Goal: Task Accomplishment & Management: Manage account settings

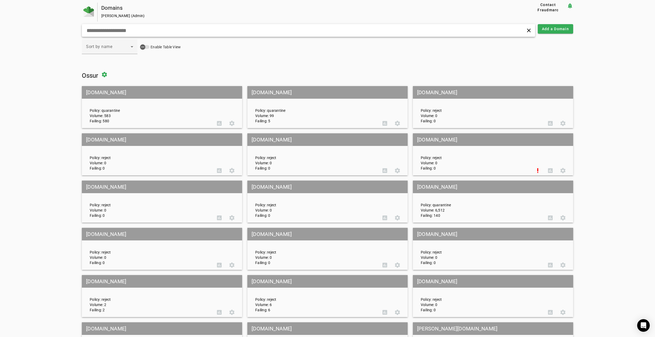
click at [180, 33] on input "text" at bounding box center [210, 30] width 249 height 6
click at [98, 33] on input "text" at bounding box center [210, 30] width 249 height 6
paste input "**********"
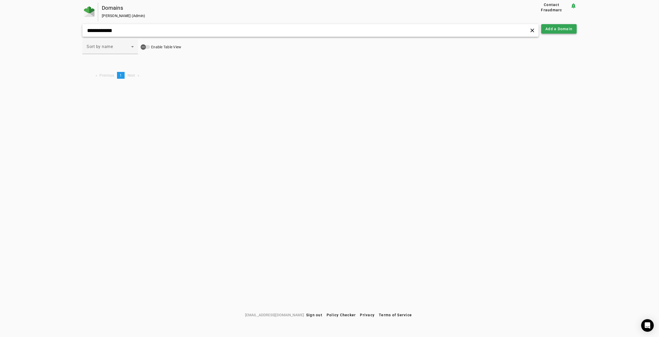
type input "**********"
click at [558, 28] on span "Add a Domain" at bounding box center [559, 28] width 27 height 5
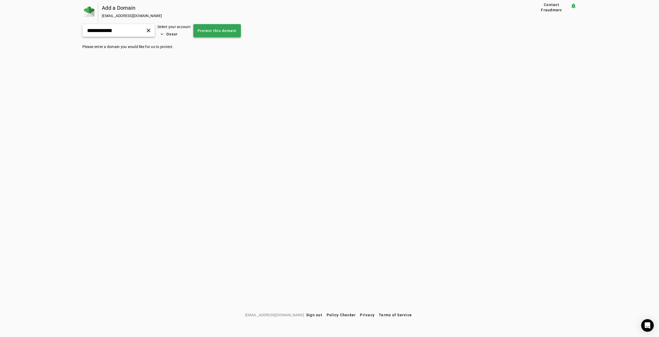
click at [222, 31] on span "Protect this domain" at bounding box center [217, 30] width 39 height 5
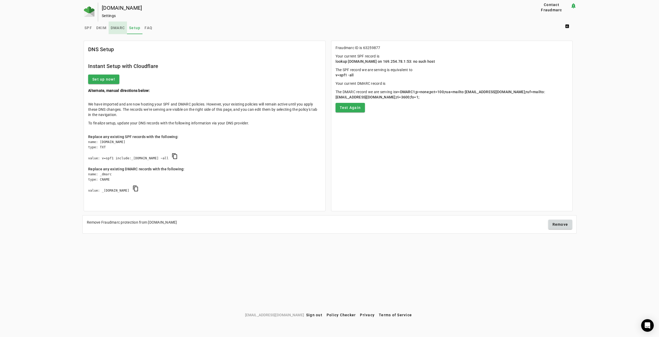
click at [117, 28] on span "DMARC" at bounding box center [118, 28] width 14 height 4
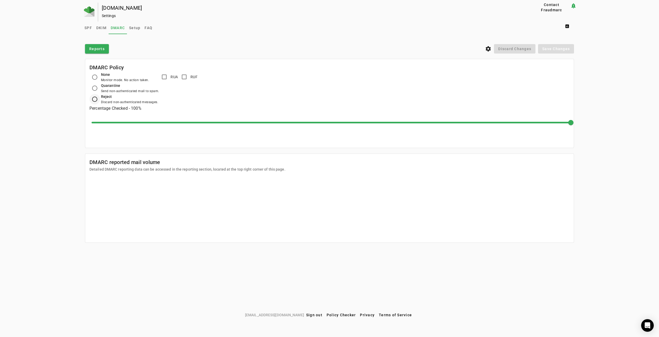
click at [100, 98] on div at bounding box center [94, 99] width 13 height 13
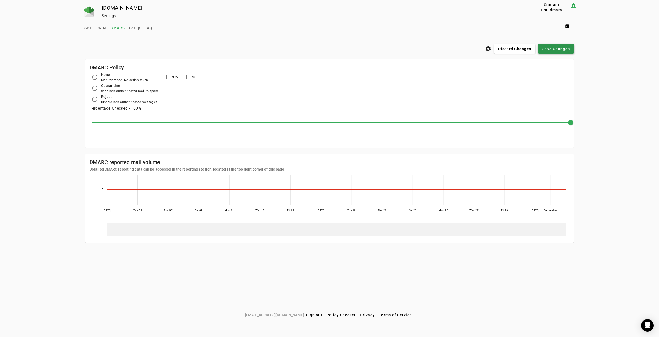
click at [547, 52] on span at bounding box center [556, 49] width 36 height 13
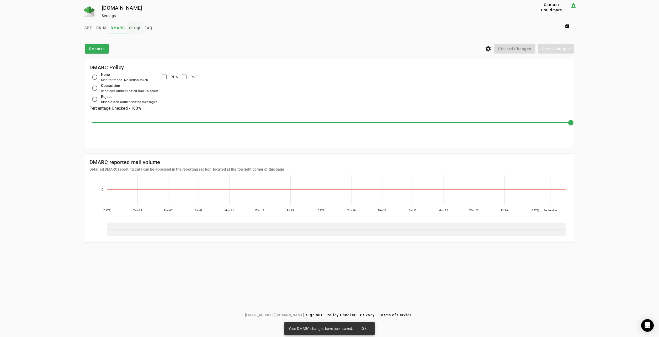
click at [135, 30] on span "Setup" at bounding box center [134, 28] width 11 height 13
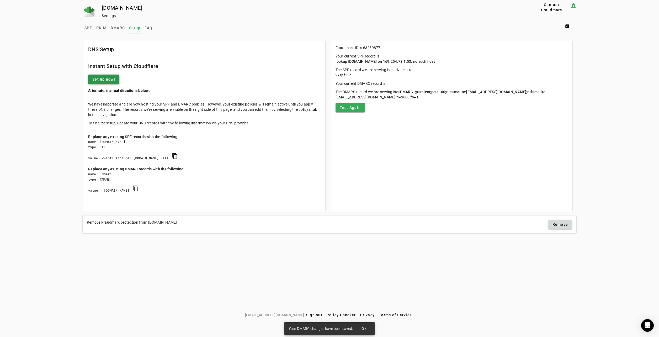
click at [110, 79] on span "Set up now!" at bounding box center [103, 79] width 23 height 5
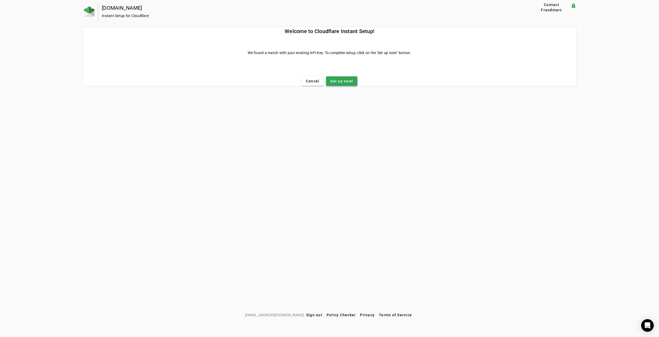
click at [343, 80] on span "Set up now!" at bounding box center [341, 80] width 23 height 5
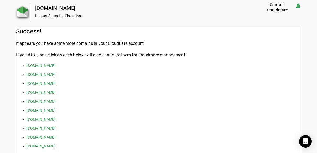
click at [23, 13] on img at bounding box center [22, 11] width 11 height 11
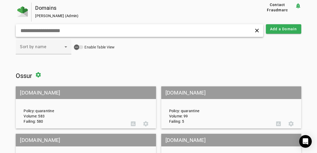
click at [48, 29] on input "text" at bounding box center [88, 30] width 136 height 6
paste input "**********"
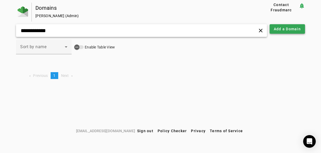
type input "**********"
click at [291, 28] on span "Add a Domain" at bounding box center [287, 28] width 27 height 5
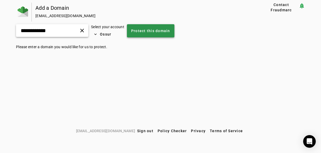
click at [160, 30] on span "Protect this domain" at bounding box center [150, 30] width 39 height 5
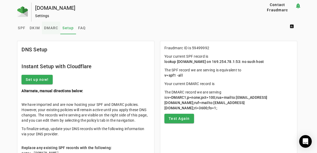
click at [50, 29] on span "DMARC" at bounding box center [51, 28] width 14 height 4
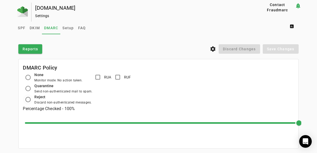
click at [36, 99] on div "Reject" at bounding box center [62, 97] width 57 height 6
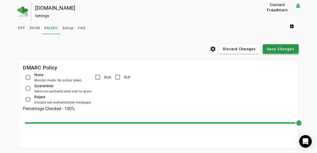
click at [274, 47] on span "Save Changes" at bounding box center [281, 48] width 28 height 5
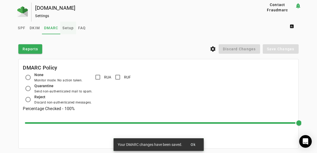
click at [69, 30] on span "Setup" at bounding box center [67, 28] width 11 height 13
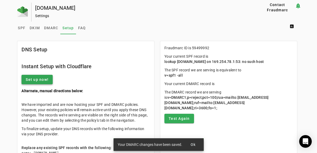
click at [39, 79] on span "Set up now!" at bounding box center [37, 79] width 23 height 5
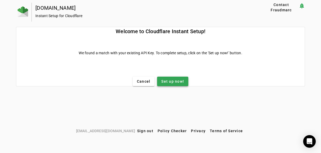
click at [172, 80] on span "Set up now!" at bounding box center [172, 80] width 23 height 5
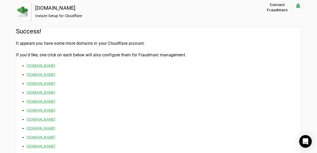
drag, startPoint x: 18, startPoint y: 13, endPoint x: 3, endPoint y: 21, distance: 17.1
click at [18, 13] on img at bounding box center [22, 11] width 11 height 11
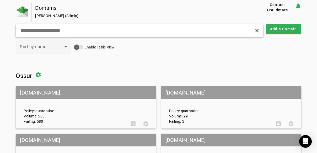
click at [46, 29] on input "text" at bounding box center [88, 30] width 136 height 6
paste input "**********"
type input "**********"
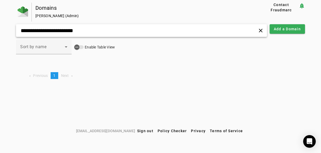
drag, startPoint x: 90, startPoint y: 32, endPoint x: 6, endPoint y: 32, distance: 83.5
click at [8, 32] on div "**********" at bounding box center [160, 64] width 321 height 123
type input "**********"
click at [292, 29] on span "Add a Domain" at bounding box center [287, 28] width 27 height 5
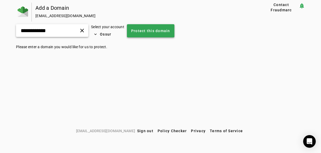
click at [155, 29] on span "Protect this domain" at bounding box center [150, 30] width 39 height 5
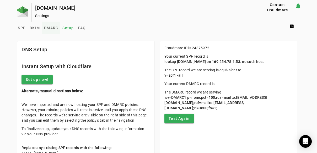
click at [46, 28] on span "DMARC" at bounding box center [51, 28] width 14 height 4
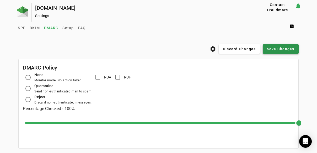
click at [286, 47] on span "Save Changes" at bounding box center [281, 48] width 28 height 5
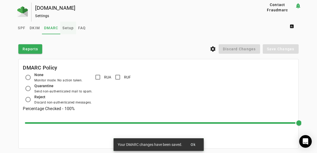
click at [68, 31] on span "Setup" at bounding box center [67, 28] width 11 height 13
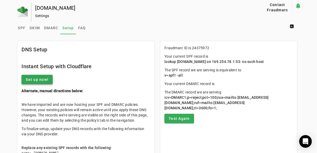
click at [39, 78] on span "Set up now!" at bounding box center [37, 79] width 23 height 5
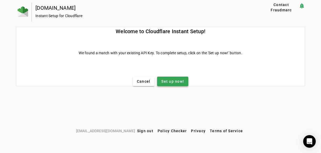
click at [177, 83] on span "Set up now!" at bounding box center [172, 80] width 23 height 5
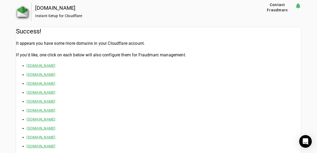
click at [18, 8] on img at bounding box center [22, 11] width 11 height 11
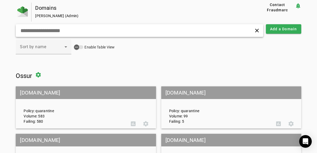
click at [55, 29] on input "text" at bounding box center [88, 30] width 136 height 6
paste input "**********"
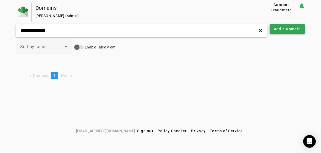
type input "**********"
click at [280, 29] on span "Add a Domain" at bounding box center [287, 28] width 27 height 5
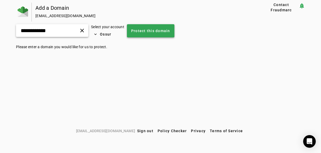
click at [157, 29] on span "Protect this domain" at bounding box center [150, 30] width 39 height 5
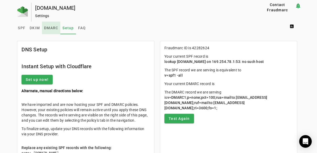
click at [50, 31] on span "DMARC" at bounding box center [51, 28] width 14 height 13
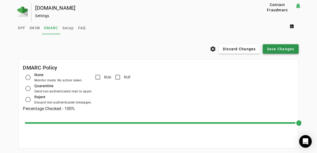
click at [283, 49] on span "Save Changes" at bounding box center [281, 48] width 28 height 5
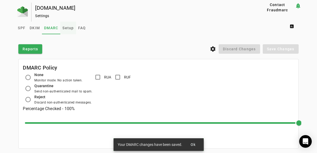
click at [70, 30] on span "Setup" at bounding box center [67, 28] width 11 height 13
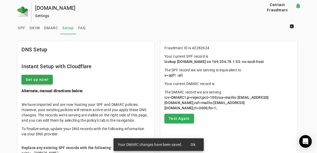
click at [42, 81] on span "Set up now!" at bounding box center [37, 79] width 23 height 5
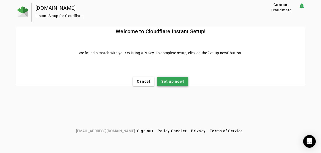
click at [174, 83] on span "Set up now!" at bounding box center [172, 80] width 23 height 5
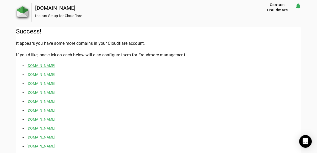
click at [26, 14] on img at bounding box center [22, 11] width 11 height 11
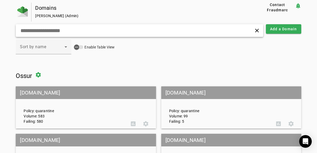
click at [47, 30] on input "text" at bounding box center [88, 30] width 136 height 6
paste input "********"
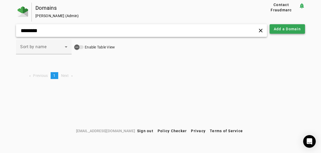
type input "********"
click at [282, 29] on span "Add a Domain" at bounding box center [287, 28] width 27 height 5
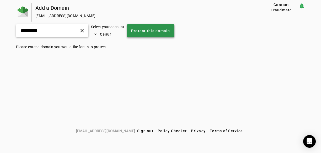
click at [159, 32] on span "Protect this domain" at bounding box center [150, 30] width 39 height 5
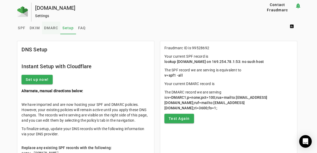
click at [56, 31] on span "DMARC" at bounding box center [51, 28] width 14 height 13
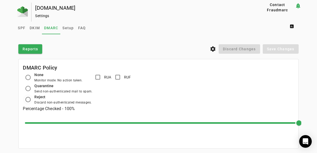
click at [34, 101] on div "Discard non-authenticated messages." at bounding box center [62, 101] width 57 height 5
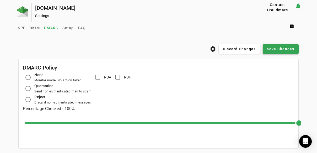
click at [287, 52] on span at bounding box center [281, 49] width 36 height 13
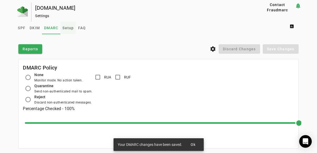
click at [64, 31] on span "Setup" at bounding box center [67, 28] width 11 height 13
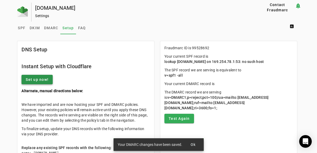
click at [37, 80] on span "Set up now!" at bounding box center [37, 79] width 23 height 5
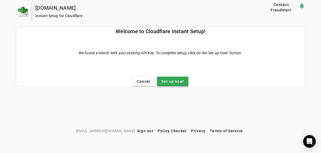
click at [180, 81] on span "Set up now!" at bounding box center [172, 80] width 23 height 5
